Goal: Information Seeking & Learning: Learn about a topic

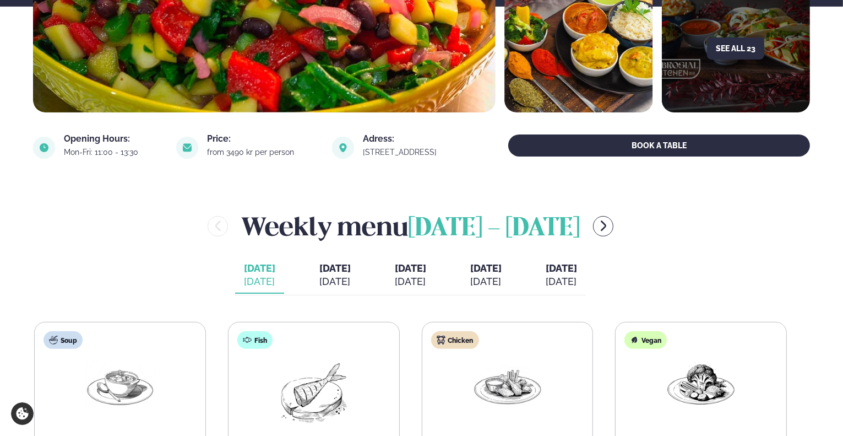
scroll to position [441, 0]
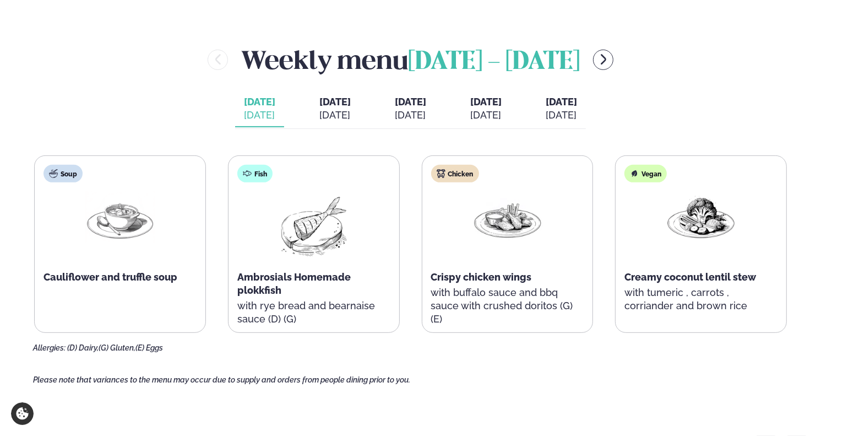
drag, startPoint x: 320, startPoint y: 114, endPoint x: 362, endPoint y: 118, distance: 41.5
click at [321, 114] on div "[DATE]" at bounding box center [334, 114] width 31 height 13
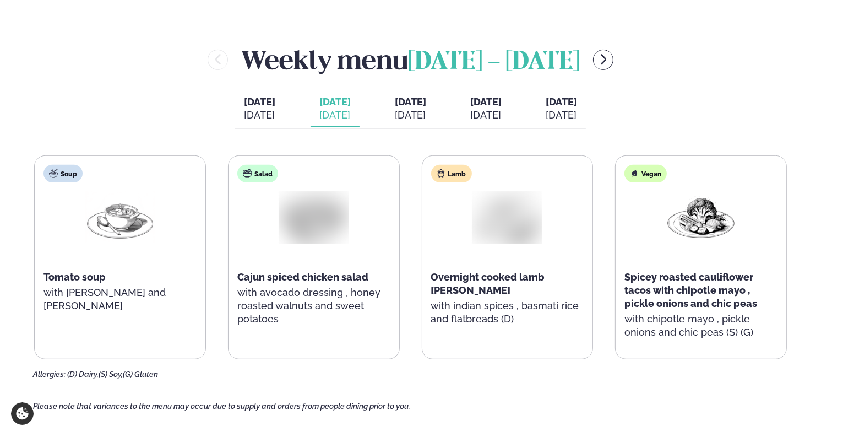
click at [414, 116] on div "[DATE]" at bounding box center [410, 114] width 31 height 13
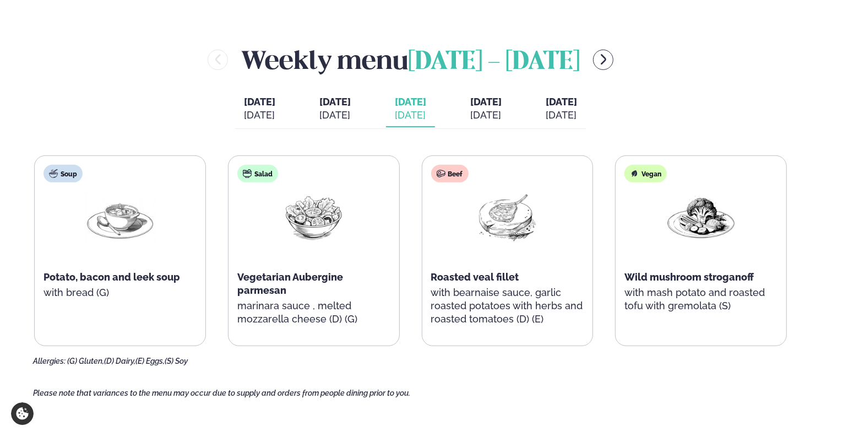
click at [502, 101] on span "[DATE]" at bounding box center [485, 102] width 31 height 12
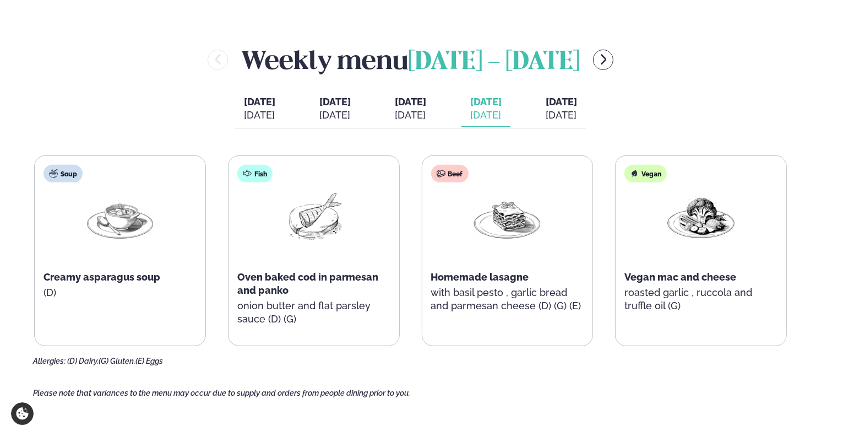
click at [408, 110] on div "[DATE]" at bounding box center [410, 114] width 31 height 13
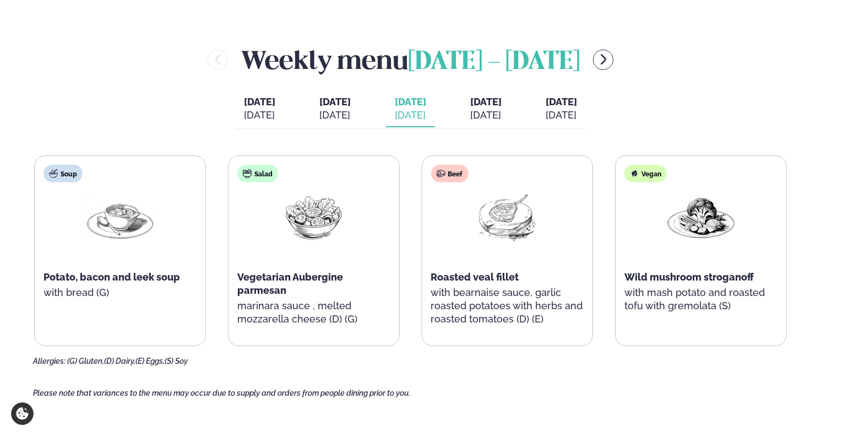
click at [348, 115] on div "[DATE] [PERSON_NAME]. [DATE] [DATE] [DATE] [DATE] [DATE] [DATE] [DATE] [DATE] […" at bounding box center [410, 110] width 351 height 38
click at [319, 101] on span "[DATE]" at bounding box center [334, 102] width 31 height 12
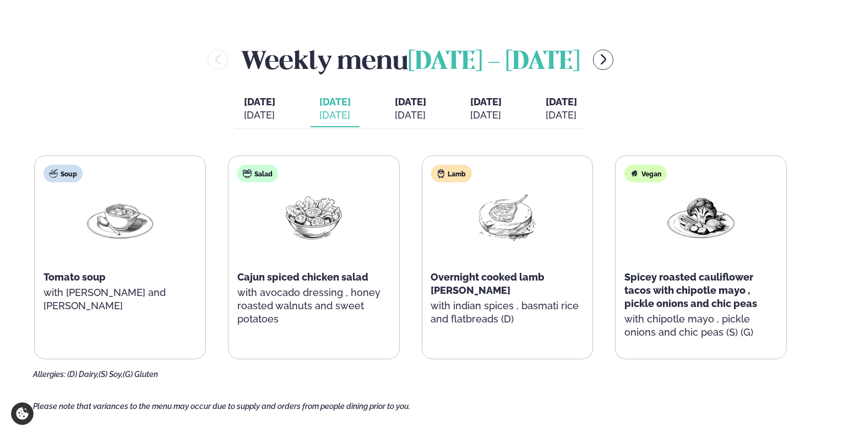
click at [401, 103] on span "[DATE]" at bounding box center [410, 102] width 31 height 12
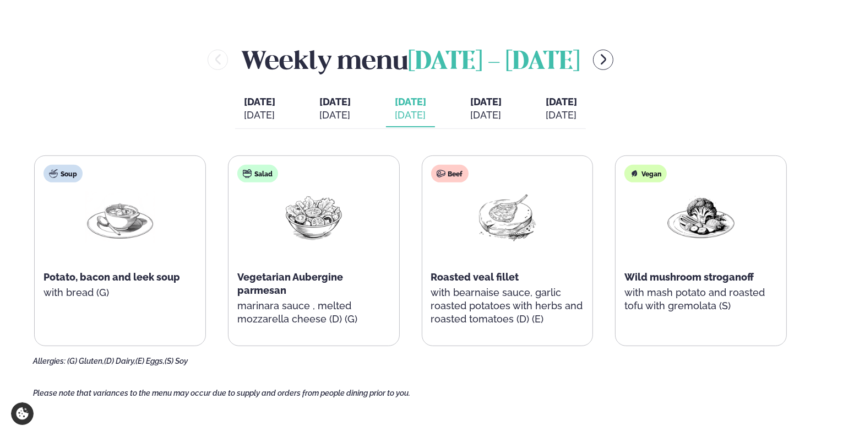
click at [488, 111] on div "[DATE]" at bounding box center [485, 114] width 31 height 13
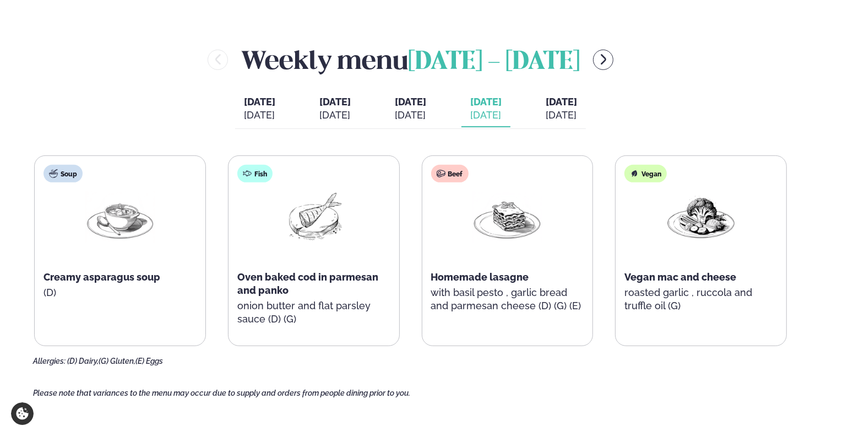
drag, startPoint x: 566, startPoint y: 95, endPoint x: 568, endPoint y: 81, distance: 13.9
click at [568, 86] on div "Weekly menu [DATE] - [DATE] [DATE] [PERSON_NAME]. [DATE] [DATE] [DATE] [DATE] […" at bounding box center [421, 204] width 777 height 324
click at [577, 110] on div "[DATE]" at bounding box center [561, 114] width 31 height 13
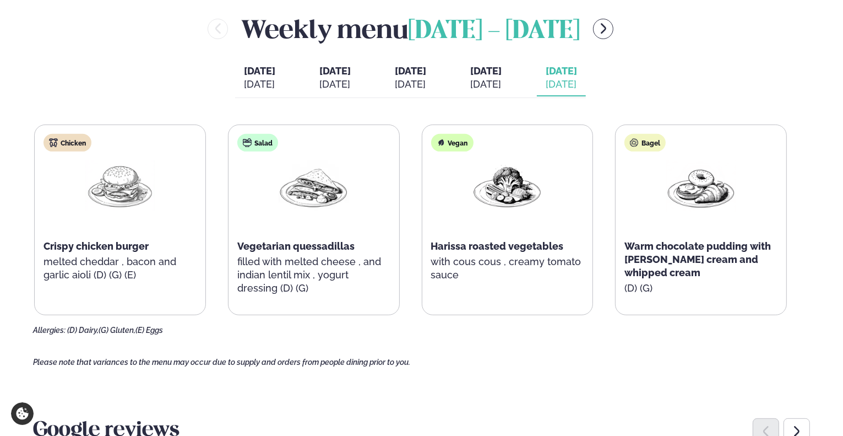
scroll to position [496, 0]
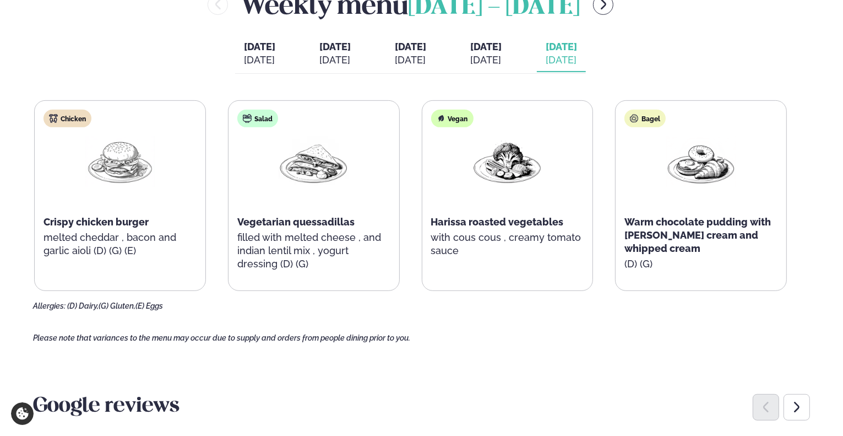
click at [48, 220] on span "Crispy chicken burger" at bounding box center [96, 222] width 105 height 12
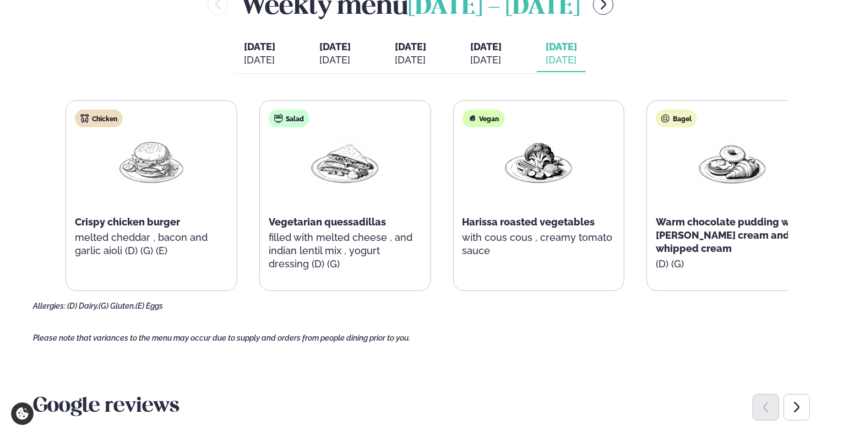
click at [122, 237] on div "Chicken Crispy chicken burger melted cheddar , bacon and garlic aioli (D) (G) (…" at bounding box center [151, 189] width 171 height 176
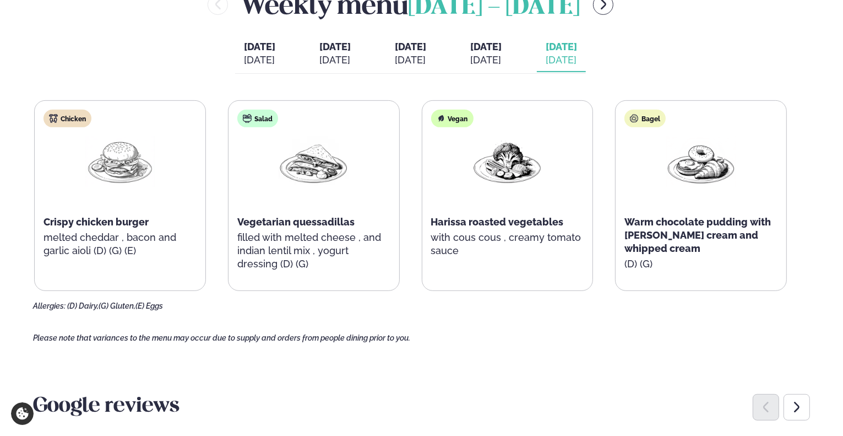
click at [244, 55] on div "[DATE]" at bounding box center [259, 59] width 31 height 13
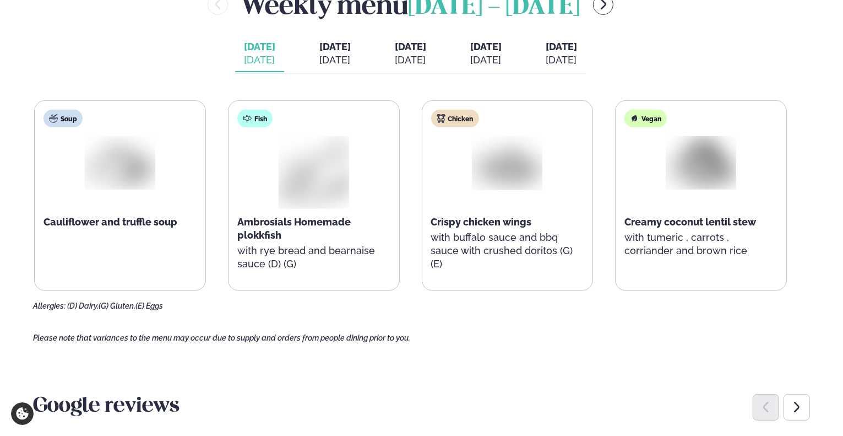
click at [586, 57] on button "[DATE] [DATE]" at bounding box center [561, 54] width 49 height 36
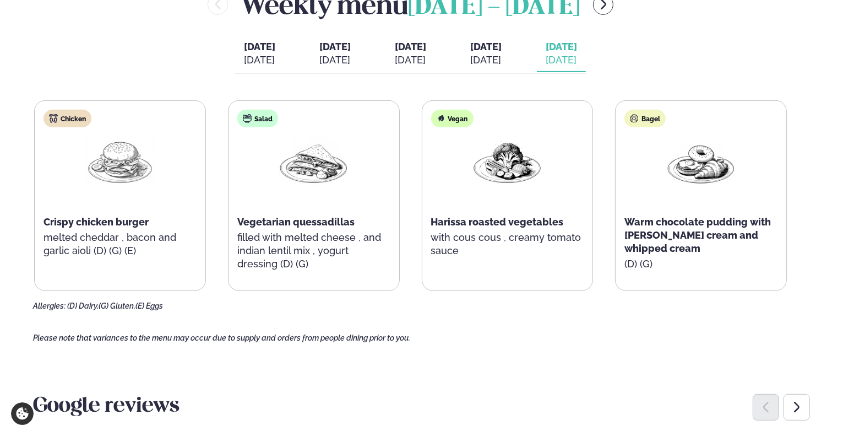
click at [250, 55] on div "[DATE]" at bounding box center [259, 59] width 31 height 13
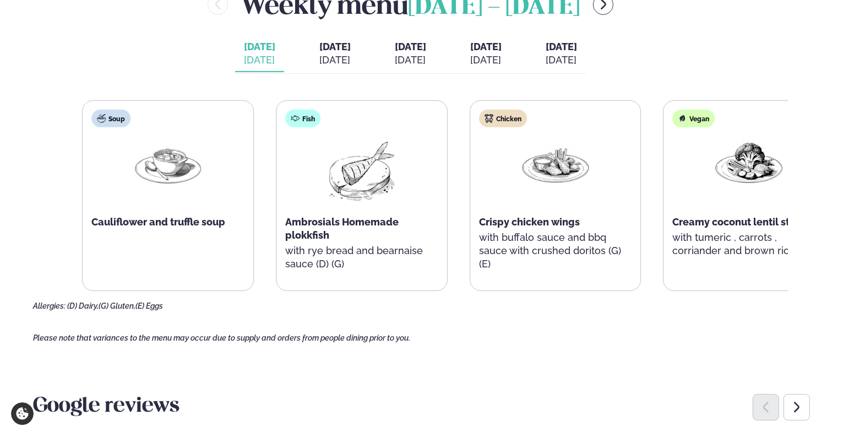
click at [184, 226] on span "Cauliflower and truffle soup" at bounding box center [158, 222] width 134 height 12
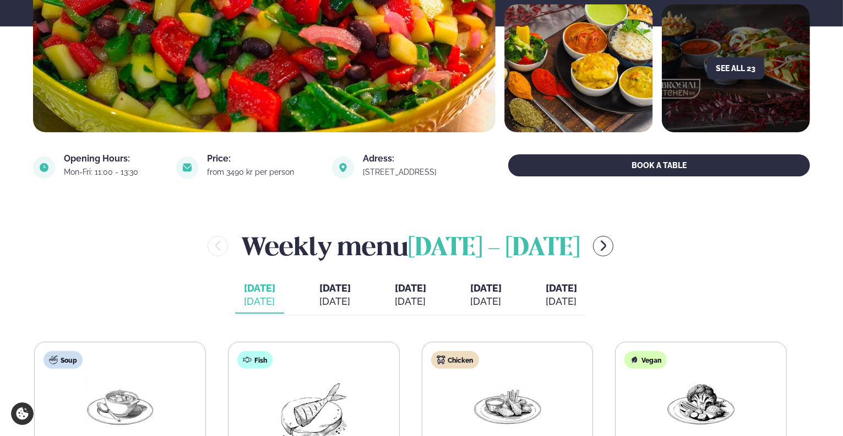
scroll to position [220, 0]
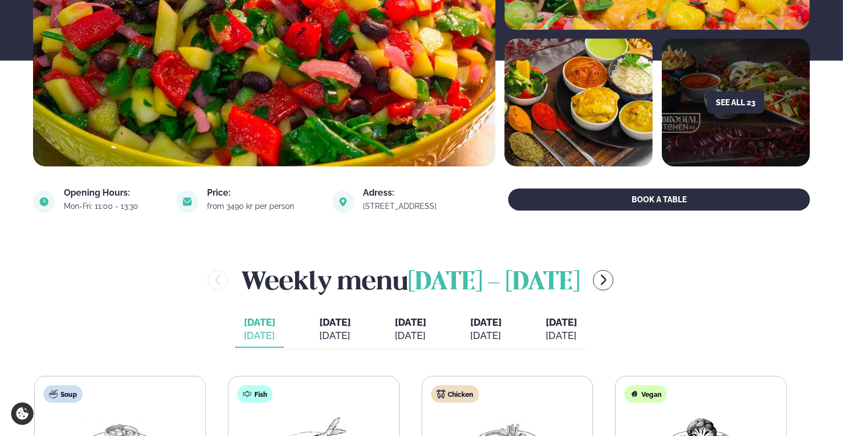
click at [438, 284] on span "[DATE] - [DATE]" at bounding box center [494, 282] width 172 height 24
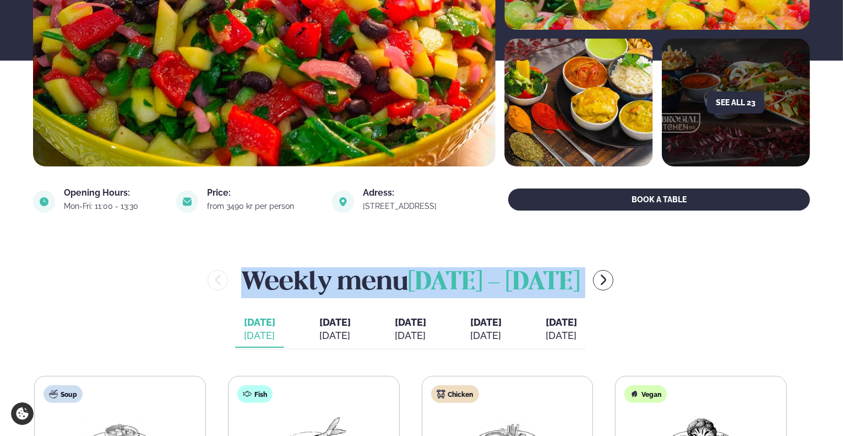
click at [438, 284] on span "[DATE] - [DATE]" at bounding box center [494, 282] width 172 height 24
click at [395, 283] on h2 "Weekly menu [DATE] - [DATE]" at bounding box center [410, 280] width 339 height 36
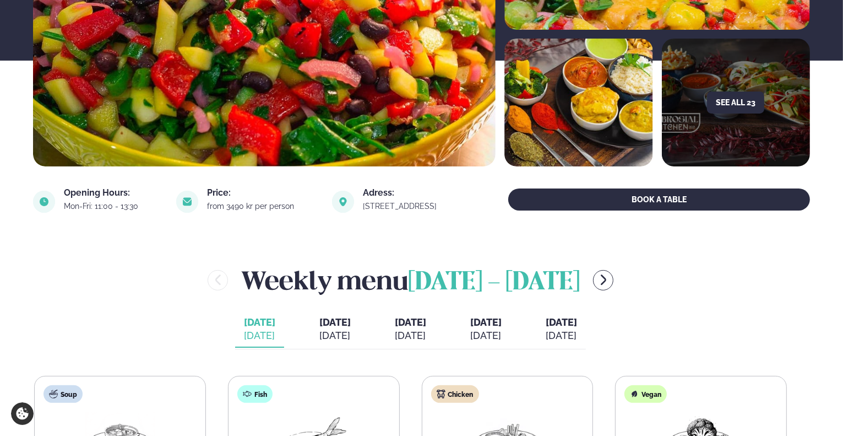
click at [395, 283] on h2 "Weekly menu [DATE] - [DATE]" at bounding box center [410, 280] width 339 height 36
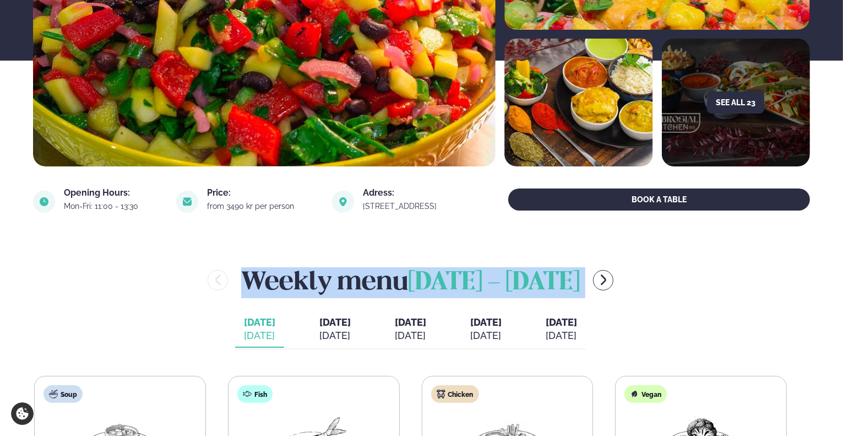
click at [395, 283] on h2 "Weekly menu [DATE] - [DATE]" at bounding box center [410, 280] width 339 height 36
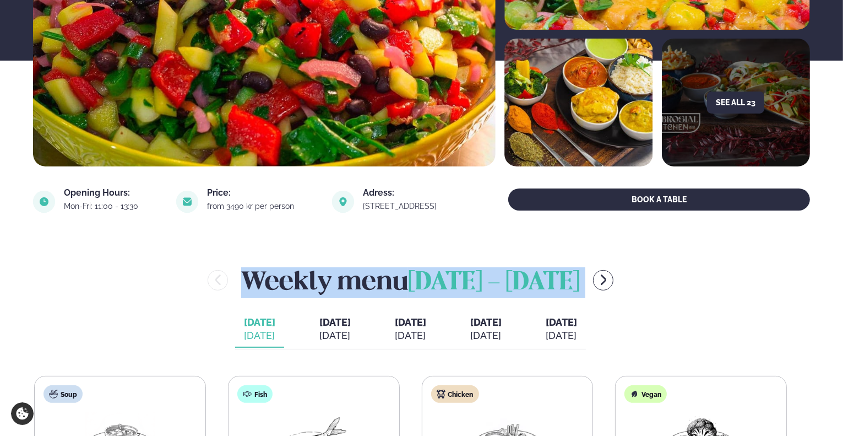
click at [395, 283] on h2 "Weekly menu [DATE] - [DATE]" at bounding box center [410, 280] width 339 height 36
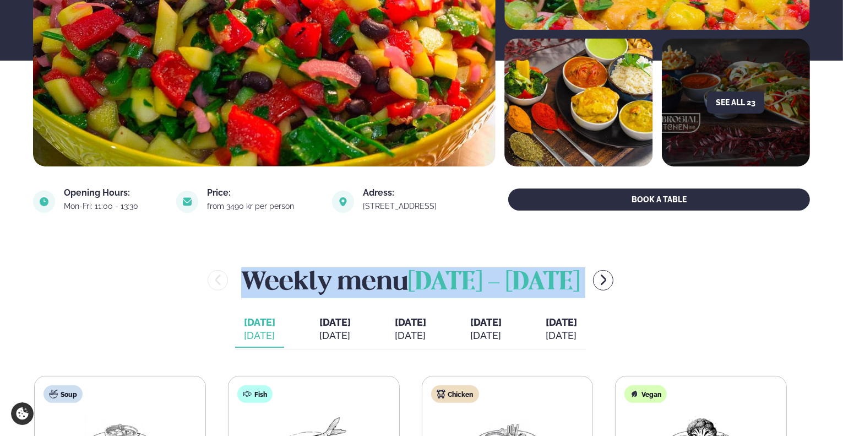
click at [399, 291] on h2 "Weekly menu [DATE] - [DATE]" at bounding box center [410, 280] width 339 height 36
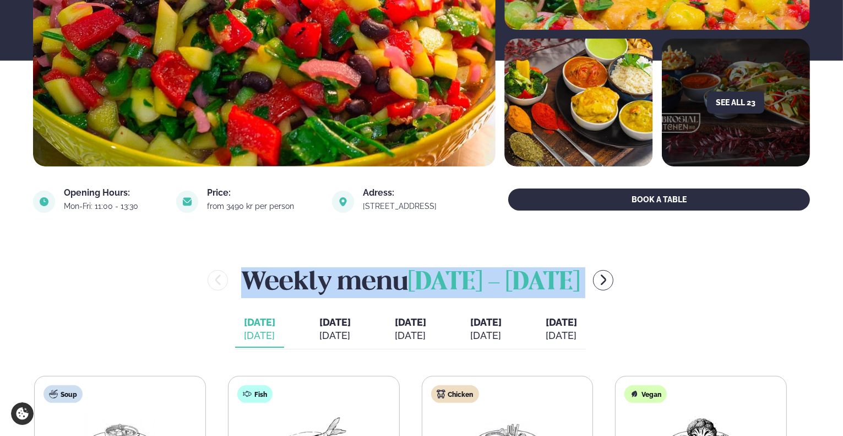
click at [399, 291] on h2 "Weekly menu [DATE] - [DATE]" at bounding box center [410, 280] width 339 height 36
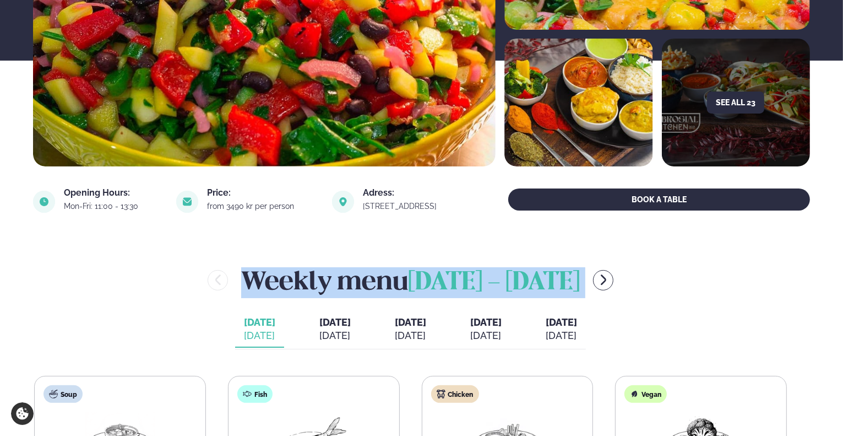
click at [399, 291] on h2 "Weekly menu [DATE] - [DATE]" at bounding box center [410, 280] width 339 height 36
click at [391, 289] on h2 "Weekly menu [DATE] - [DATE]" at bounding box center [410, 280] width 339 height 36
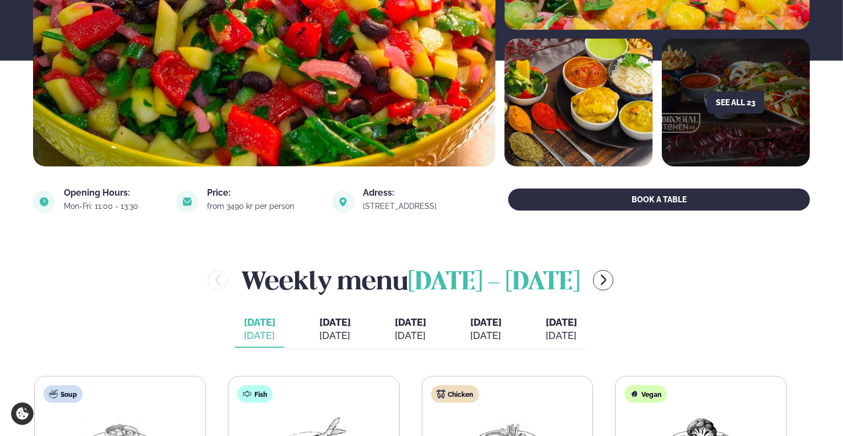
click at [365, 294] on h2 "Weekly menu [DATE] - [DATE]" at bounding box center [410, 280] width 339 height 36
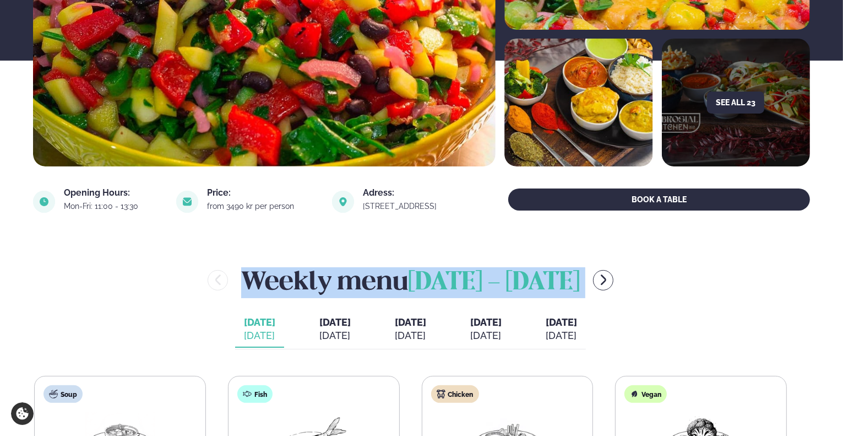
click at [365, 294] on h2 "Weekly menu [DATE] - [DATE]" at bounding box center [410, 280] width 339 height 36
click at [383, 268] on h2 "Weekly menu [DATE] - [DATE]" at bounding box center [410, 280] width 339 height 36
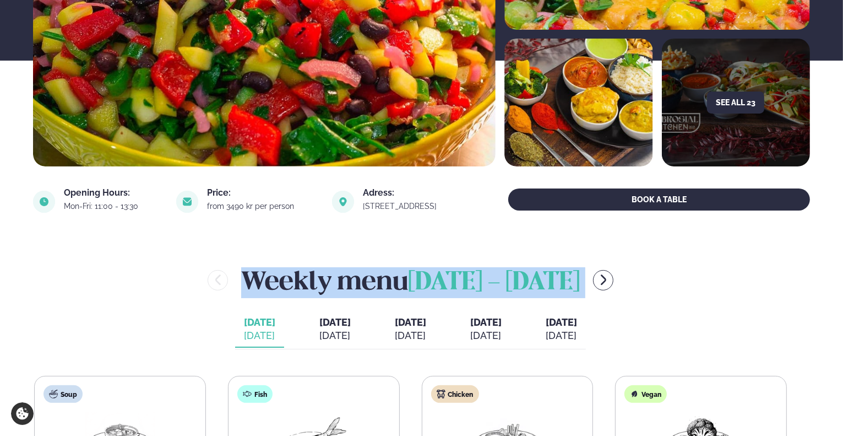
click at [383, 268] on h2 "Weekly menu [DATE] - [DATE]" at bounding box center [410, 280] width 339 height 36
click at [407, 284] on h2 "Weekly menu [DATE] - [DATE]" at bounding box center [410, 280] width 339 height 36
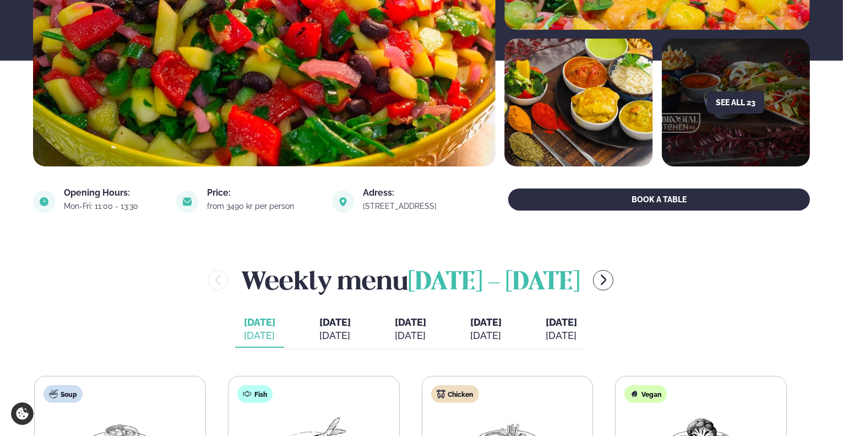
click at [409, 306] on div "Weekly menu [DATE] - [DATE] [DATE] [PERSON_NAME]. [DATE] [DATE] [DATE] [DATE] […" at bounding box center [421, 424] width 777 height 324
drag, startPoint x: 409, startPoint y: 306, endPoint x: 405, endPoint y: 299, distance: 7.4
click at [408, 305] on div "Weekly menu [DATE] - [DATE] [DATE] [PERSON_NAME]. [DATE] [DATE] [DATE] [DATE] […" at bounding box center [421, 424] width 777 height 324
click at [403, 291] on h2 "Weekly menu [DATE] - [DATE]" at bounding box center [410, 280] width 339 height 36
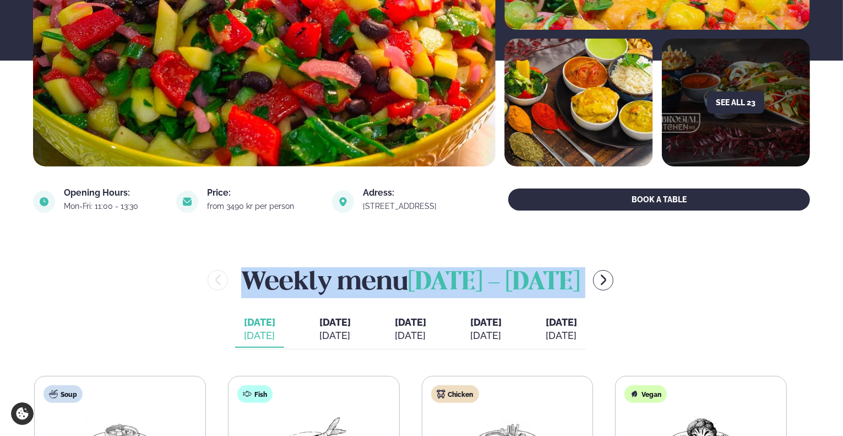
click at [403, 291] on h2 "Weekly menu [DATE] - [DATE]" at bounding box center [410, 280] width 339 height 36
click at [403, 264] on h2 "Weekly menu [DATE] - [DATE]" at bounding box center [410, 280] width 339 height 36
click at [403, 273] on h2 "Weekly menu [DATE] - [DATE]" at bounding box center [410, 280] width 339 height 36
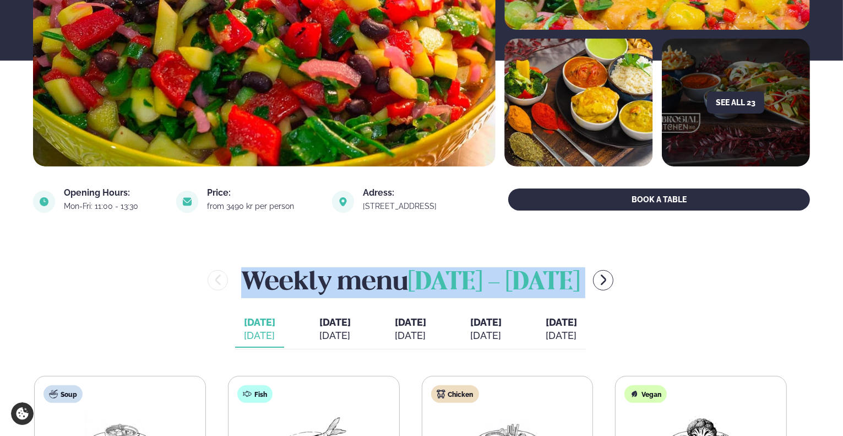
click at [403, 273] on h2 "Weekly menu [DATE] - [DATE]" at bounding box center [410, 280] width 339 height 36
drag, startPoint x: 392, startPoint y: 255, endPoint x: 395, endPoint y: 260, distance: 5.7
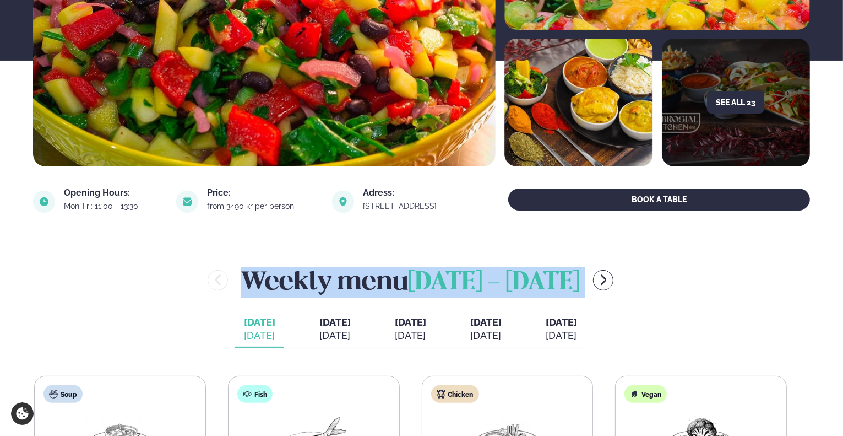
click at [404, 271] on h2 "Weekly menu [DATE] - [DATE]" at bounding box center [410, 280] width 339 height 36
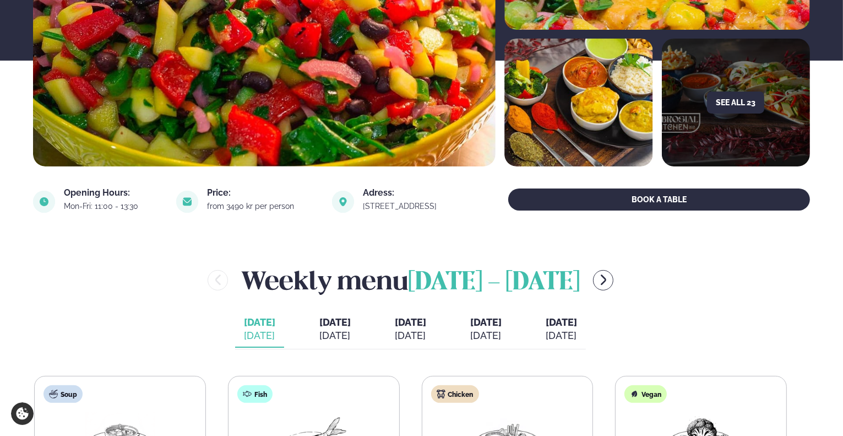
click at [406, 278] on h2 "Weekly menu [DATE] - [DATE]" at bounding box center [410, 280] width 339 height 36
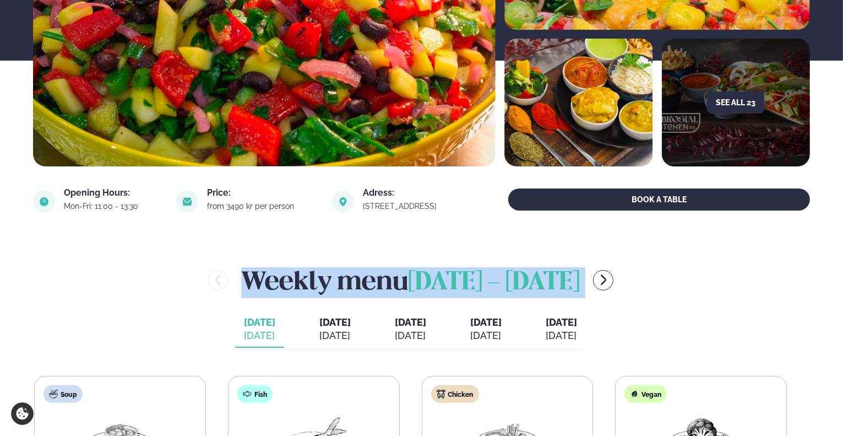
click at [406, 278] on h2 "Weekly menu [DATE] - [DATE]" at bounding box center [410, 280] width 339 height 36
click at [394, 262] on h2 "Weekly menu [DATE] - [DATE]" at bounding box center [410, 280] width 339 height 36
drag, startPoint x: 394, startPoint y: 262, endPoint x: 405, endPoint y: 275, distance: 17.3
click at [398, 266] on h2 "Weekly menu [DATE] - [DATE]" at bounding box center [410, 280] width 339 height 36
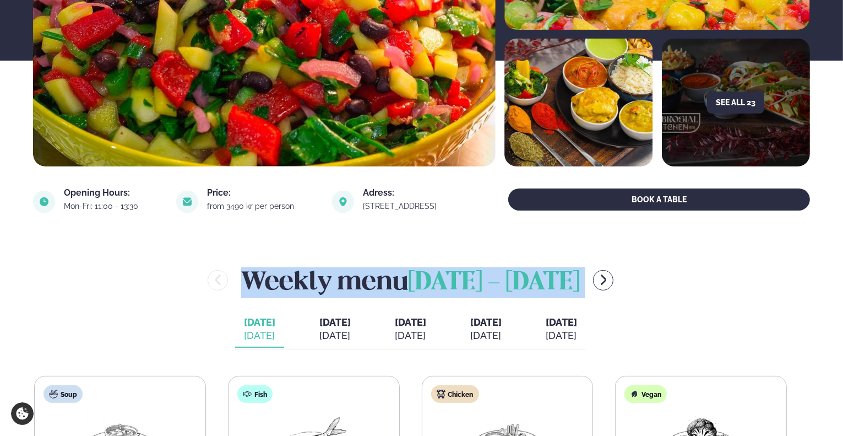
click at [405, 276] on h2 "Weekly menu [DATE] - [DATE]" at bounding box center [410, 280] width 339 height 36
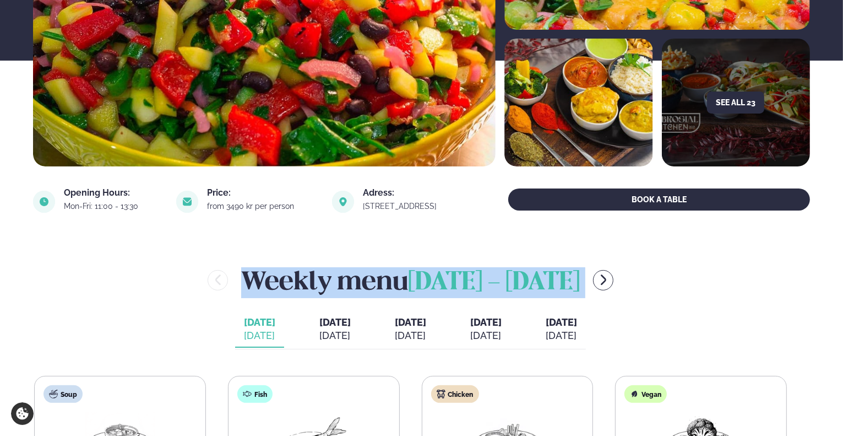
click at [405, 275] on h2 "Weekly menu [DATE] - [DATE]" at bounding box center [410, 280] width 339 height 36
click at [403, 271] on h2 "Weekly menu [DATE] - [DATE]" at bounding box center [410, 280] width 339 height 36
click at [403, 270] on h2 "Weekly menu [DATE] - [DATE]" at bounding box center [410, 280] width 339 height 36
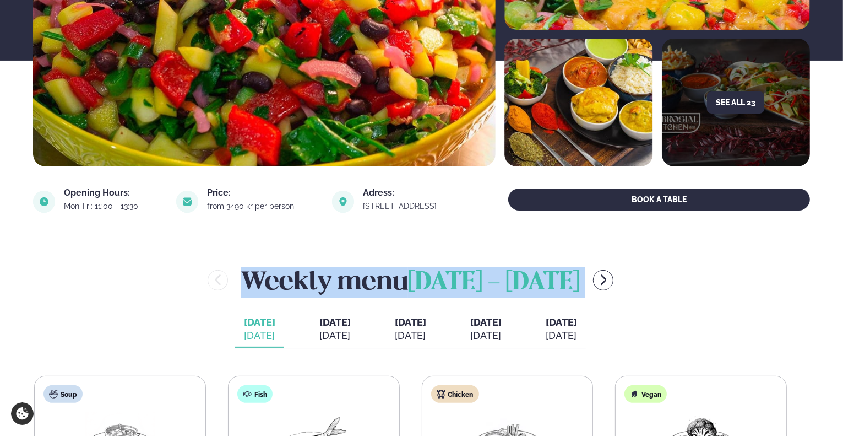
click at [403, 269] on h2 "Weekly menu [DATE] - [DATE]" at bounding box center [410, 280] width 339 height 36
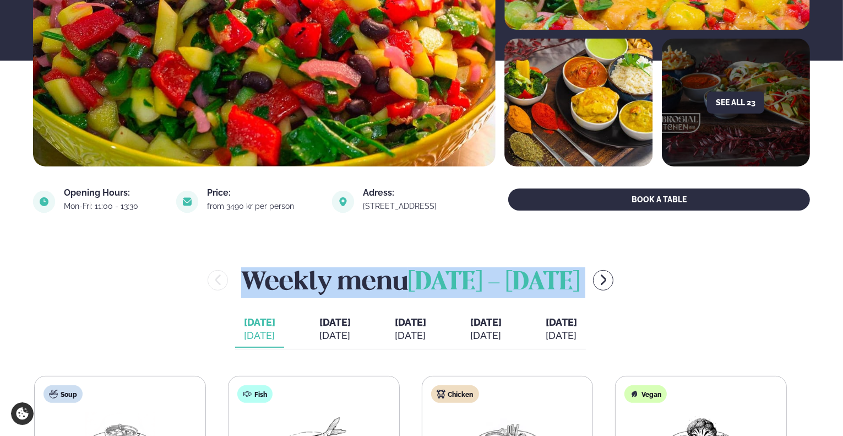
click at [403, 269] on h2 "Weekly menu [DATE] - [DATE]" at bounding box center [410, 280] width 339 height 36
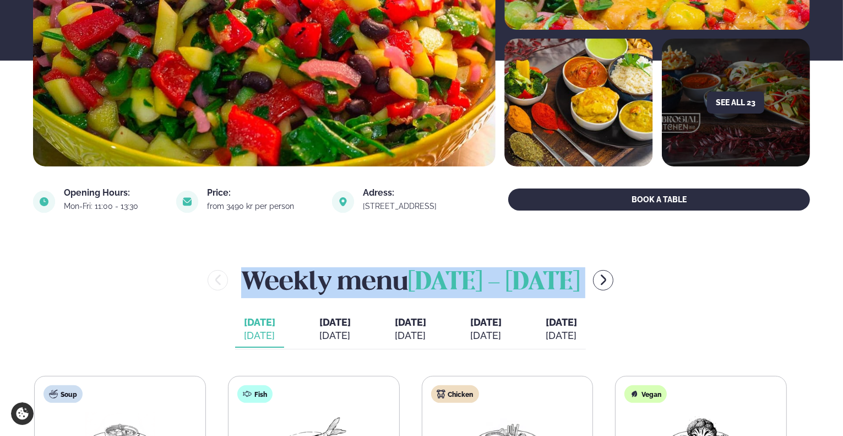
click at [403, 268] on h2 "Weekly menu [DATE] - [DATE]" at bounding box center [410, 280] width 339 height 36
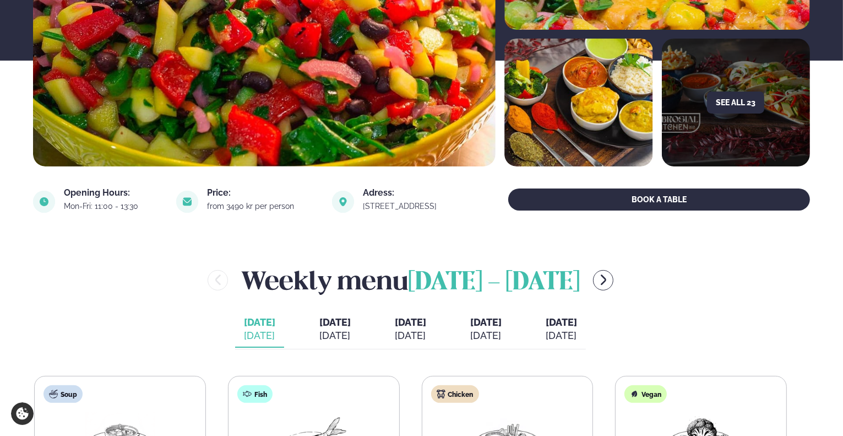
click at [401, 271] on h2 "Weekly menu [DATE] - [DATE]" at bounding box center [410, 280] width 339 height 36
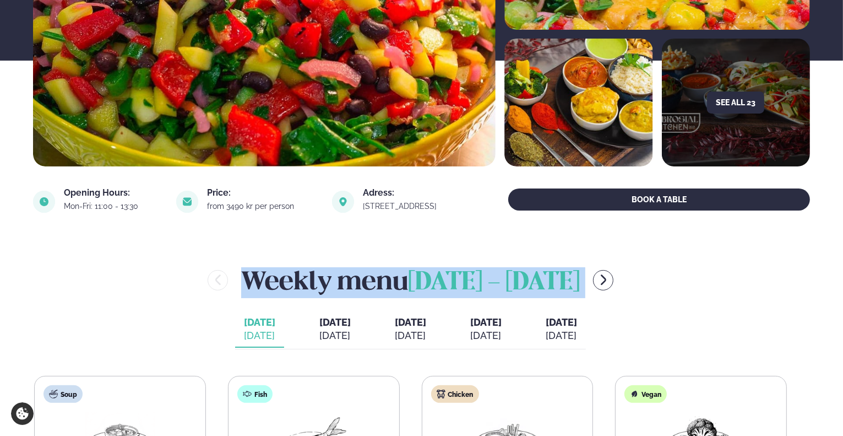
click at [401, 271] on h2 "Weekly menu [DATE] - [DATE]" at bounding box center [410, 280] width 339 height 36
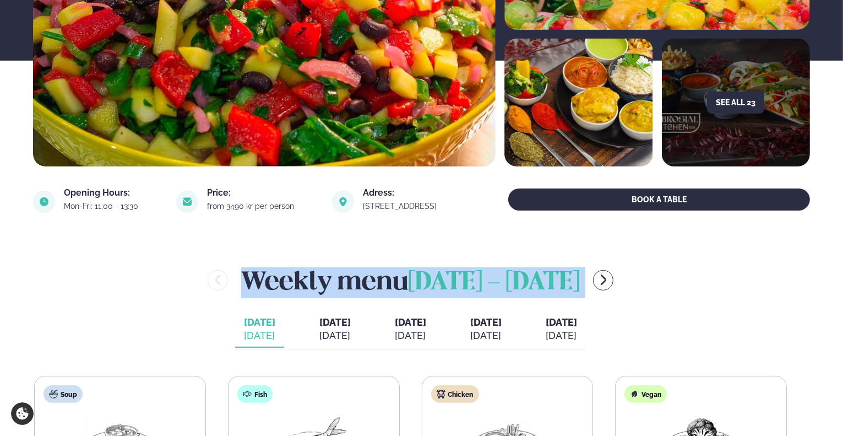
click at [401, 271] on h2 "Weekly menu [DATE] - [DATE]" at bounding box center [410, 280] width 339 height 36
click at [396, 265] on h2 "Weekly menu [DATE] - [DATE]" at bounding box center [410, 280] width 339 height 36
click at [401, 272] on h2 "Weekly menu [DATE] - [DATE]" at bounding box center [410, 280] width 339 height 36
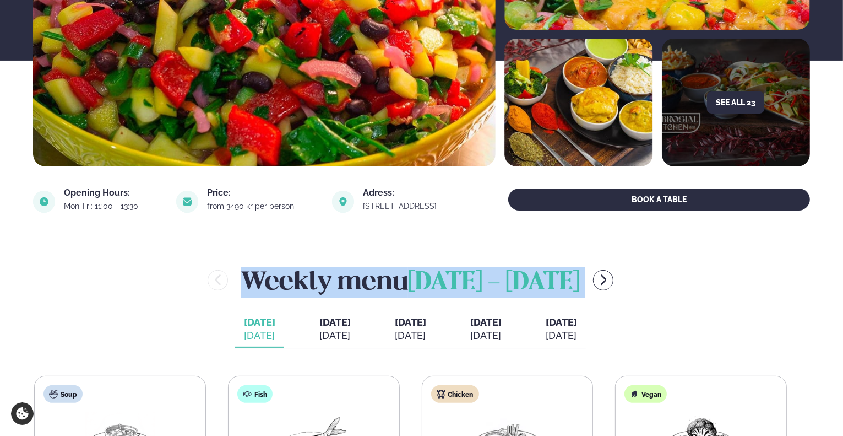
click at [401, 272] on h2 "Weekly menu [DATE] - [DATE]" at bounding box center [410, 280] width 339 height 36
click at [400, 270] on h2 "Weekly menu [DATE] - [DATE]" at bounding box center [410, 280] width 339 height 36
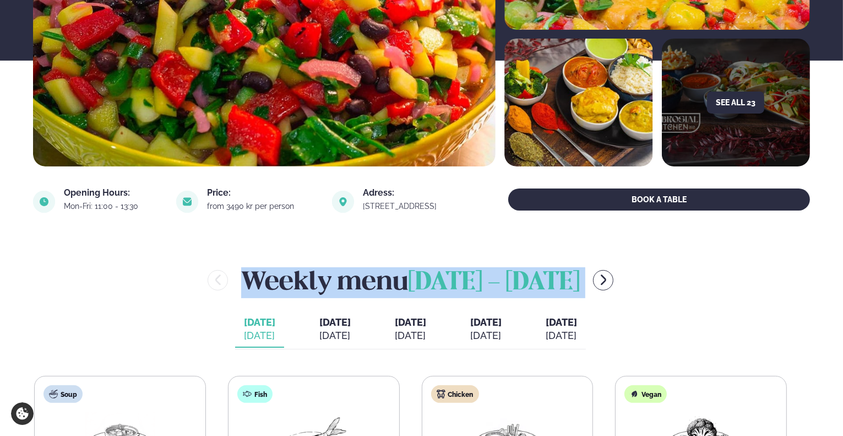
click at [400, 270] on h2 "Weekly menu [DATE] - [DATE]" at bounding box center [410, 280] width 339 height 36
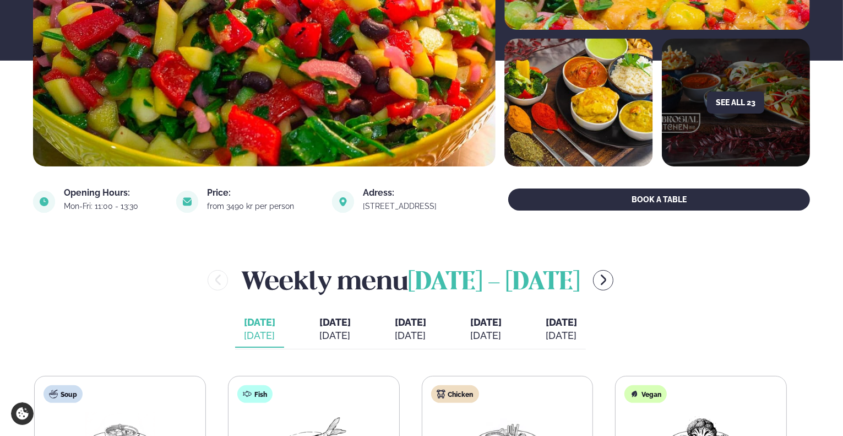
click at [422, 275] on span "[DATE] - [DATE]" at bounding box center [494, 282] width 172 height 24
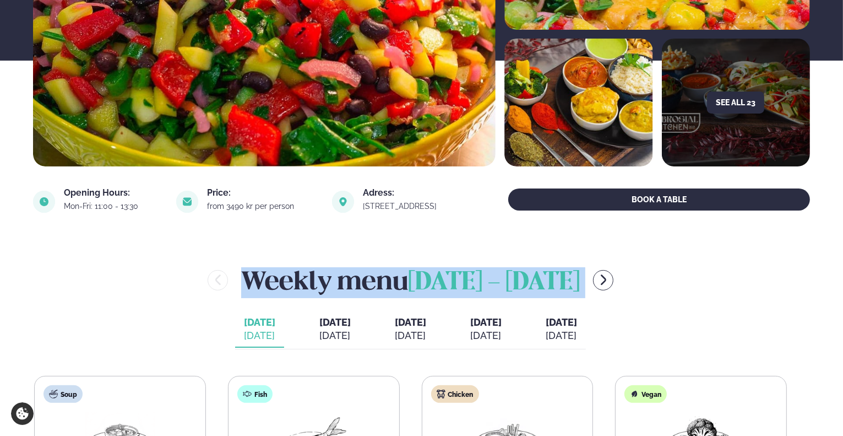
click at [422, 276] on span "[DATE] - [DATE]" at bounding box center [494, 282] width 172 height 24
click at [405, 271] on h2 "Weekly menu [DATE] - [DATE]" at bounding box center [410, 280] width 339 height 36
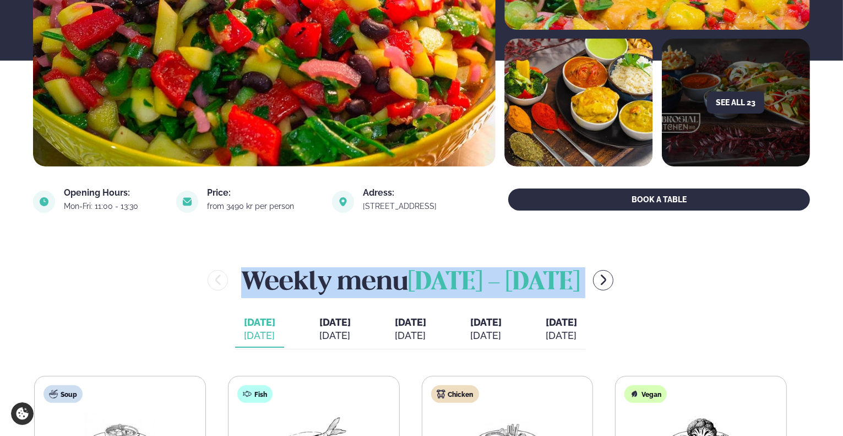
click at [405, 271] on h2 "Weekly menu [DATE] - [DATE]" at bounding box center [410, 280] width 339 height 36
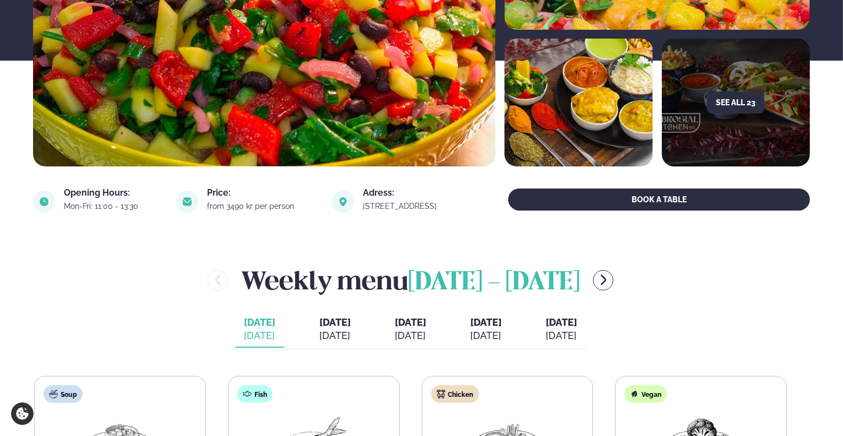
click at [663, 305] on div "Weekly menu [DATE] - [DATE] [DATE] [PERSON_NAME]. [DATE] [DATE] [DATE] [DATE] […" at bounding box center [421, 424] width 777 height 324
click at [615, 289] on div "Weekly menu [DATE] - [DATE]" at bounding box center [410, 280] width 755 height 36
click at [612, 286] on div "Weekly menu [DATE] - [DATE]" at bounding box center [410, 280] width 755 height 36
click at [601, 279] on icon "menu-btn-right" at bounding box center [603, 279] width 13 height 13
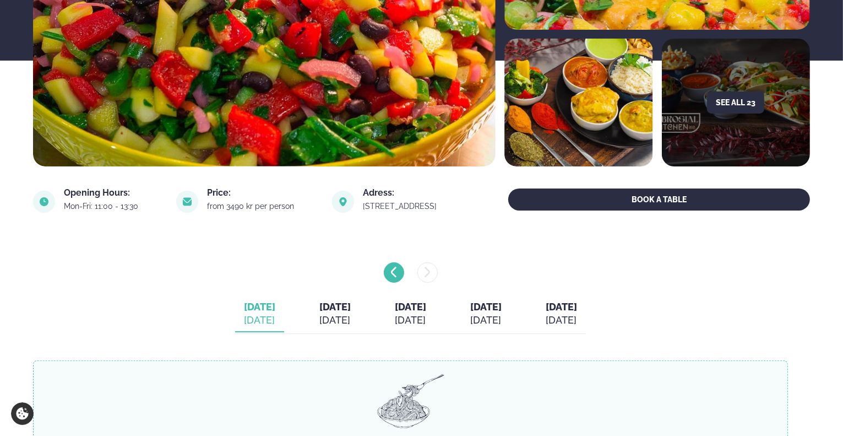
click at [390, 274] on icon "menu-btn-left" at bounding box center [393, 271] width 13 height 13
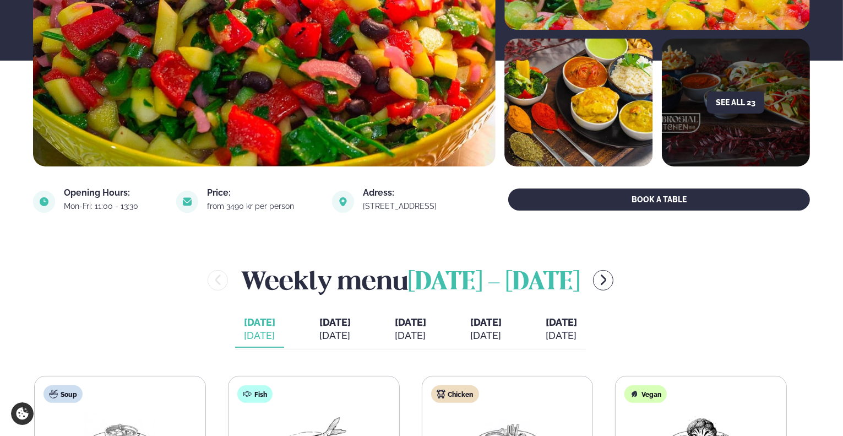
click at [615, 288] on div "Weekly menu [DATE] - [DATE]" at bounding box center [410, 280] width 755 height 36
click at [608, 282] on icon "menu-btn-right" at bounding box center [603, 279] width 13 height 13
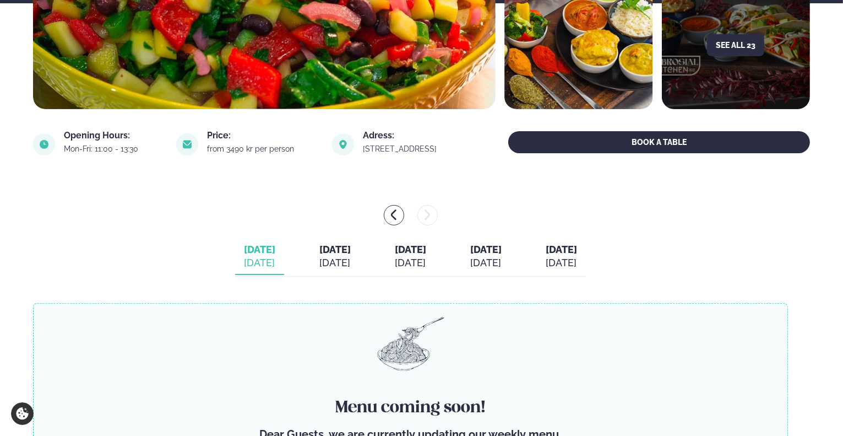
scroll to position [385, 0]
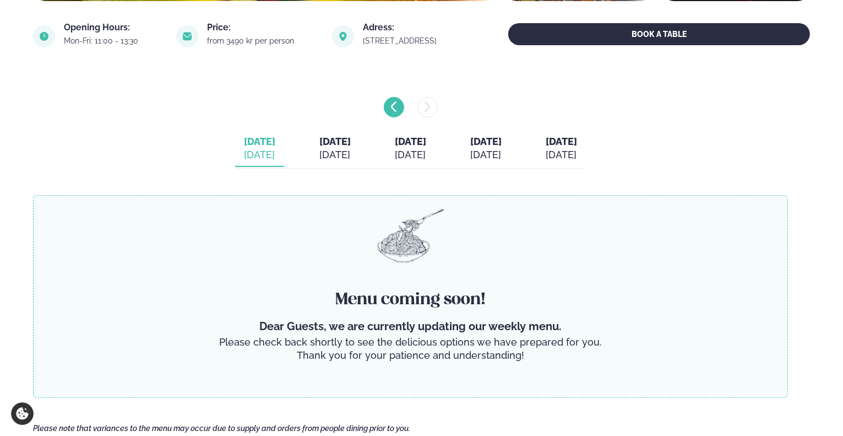
click at [403, 105] on button "menu-btn-left" at bounding box center [394, 107] width 20 height 20
